Goal: Find specific page/section: Find specific page/section

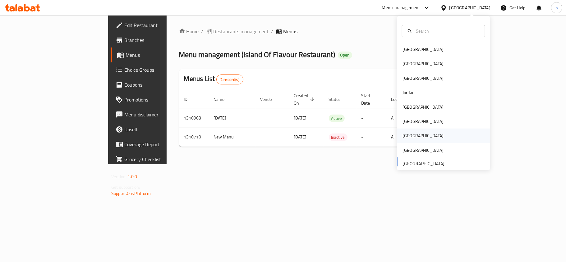
click at [409, 136] on div "Qatar" at bounding box center [423, 136] width 51 height 14
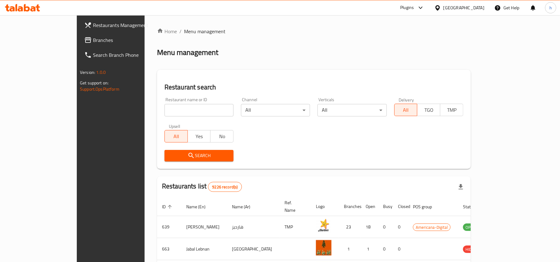
click at [424, 5] on icon at bounding box center [420, 7] width 7 height 7
click at [387, 43] on div "Global Quality Control Center" at bounding box center [394, 42] width 54 height 7
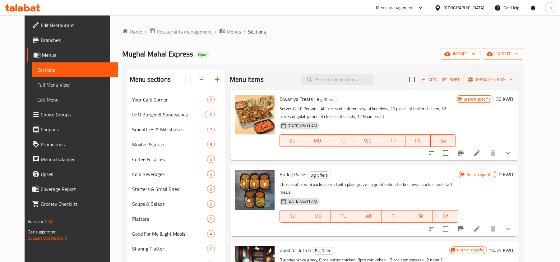
scroll to position [9, 0]
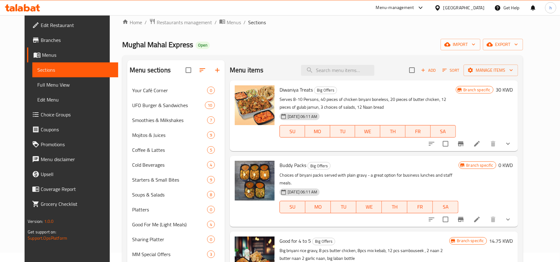
click at [443, 11] on div at bounding box center [438, 7] width 9 height 7
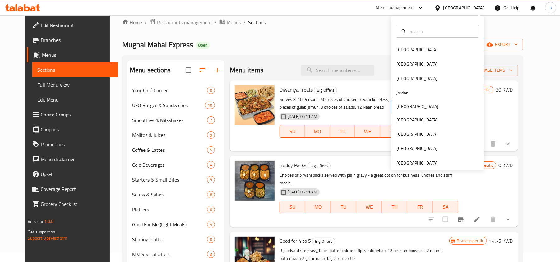
click at [16, 11] on icon at bounding box center [17, 7] width 2 height 7
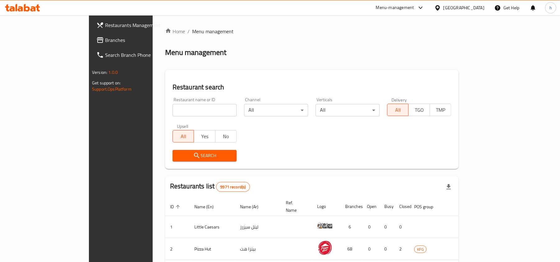
click at [105, 42] on span "Branches" at bounding box center [141, 39] width 72 height 7
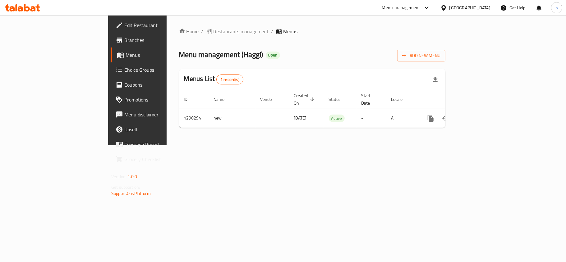
click at [479, 7] on div "[GEOGRAPHIC_DATA]" at bounding box center [470, 7] width 41 height 7
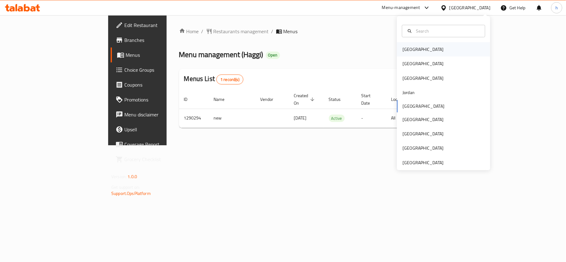
click at [414, 49] on div "[GEOGRAPHIC_DATA]" at bounding box center [423, 49] width 51 height 14
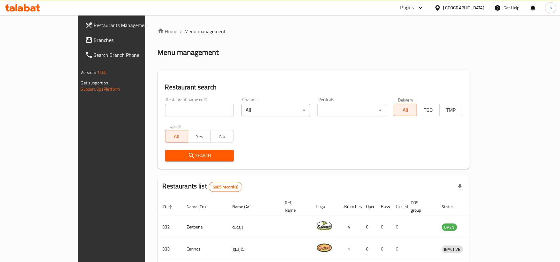
click at [94, 41] on span "Branches" at bounding box center [130, 39] width 72 height 7
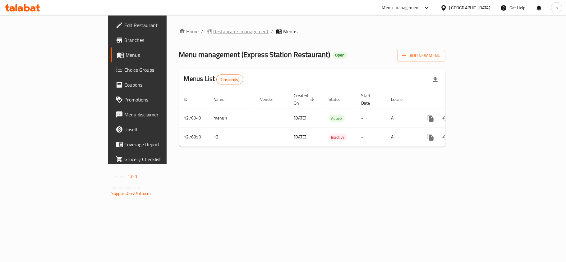
click at [214, 33] on span "Restaurants management" at bounding box center [241, 31] width 55 height 7
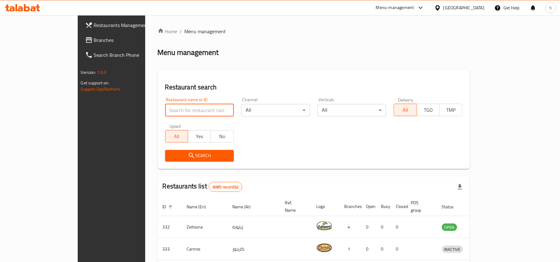
click at [165, 110] on input "search" at bounding box center [199, 110] width 69 height 12
paste input "692121"
type input "692121"
click at [170, 152] on span "Search" at bounding box center [199, 156] width 59 height 8
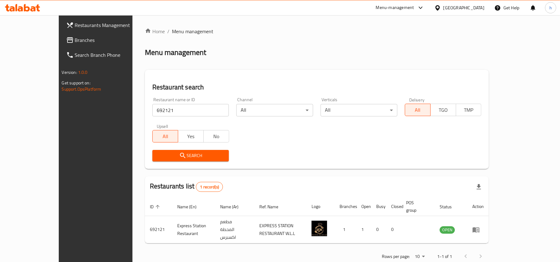
click at [338, 58] on div "Home / Menu management Menu management Restaurant search Restaurant name or ID …" at bounding box center [317, 146] width 344 height 237
click at [172, 30] on span "Menu management" at bounding box center [192, 31] width 41 height 7
click at [75, 40] on span "Branches" at bounding box center [111, 39] width 72 height 7
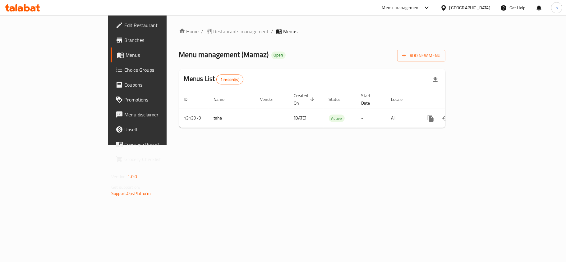
click at [476, 8] on div "[GEOGRAPHIC_DATA]" at bounding box center [470, 7] width 41 height 7
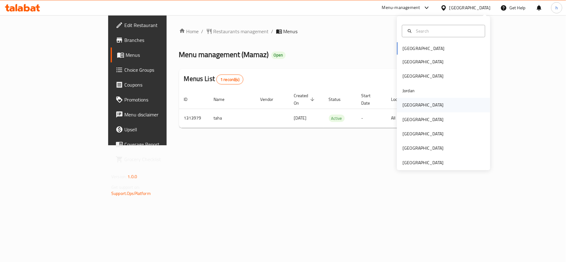
click at [415, 104] on div "[GEOGRAPHIC_DATA]" at bounding box center [443, 105] width 93 height 14
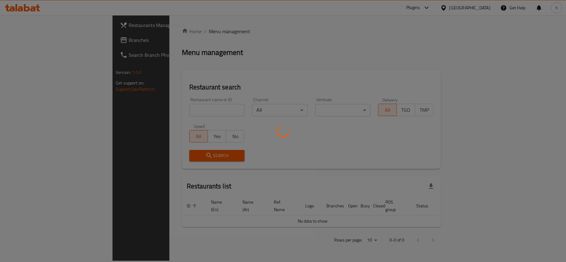
click at [30, 43] on div at bounding box center [283, 131] width 566 height 262
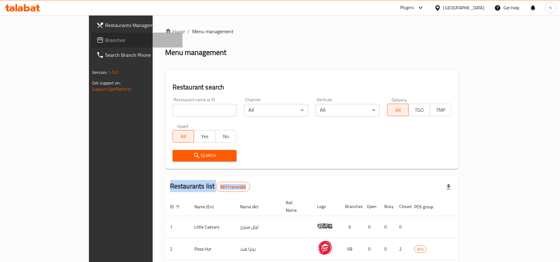
click at [105, 40] on span "Branches" at bounding box center [141, 39] width 72 height 7
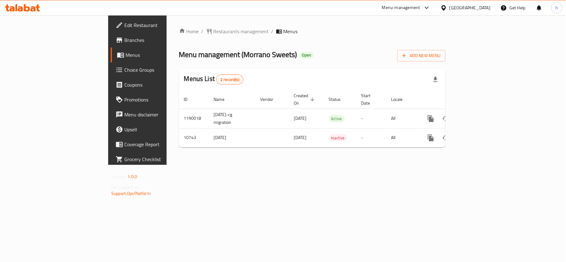
drag, startPoint x: 173, startPoint y: 57, endPoint x: 227, endPoint y: 60, distance: 53.6
click at [227, 60] on span "Menu management ( Morrano Sweets )" at bounding box center [238, 55] width 118 height 14
click at [314, 65] on div "Home / Restaurants management / Menus Menu management ( Morrano Sweets ) Open A…" at bounding box center [312, 90] width 266 height 125
